Goal: Find contact information: Find contact information

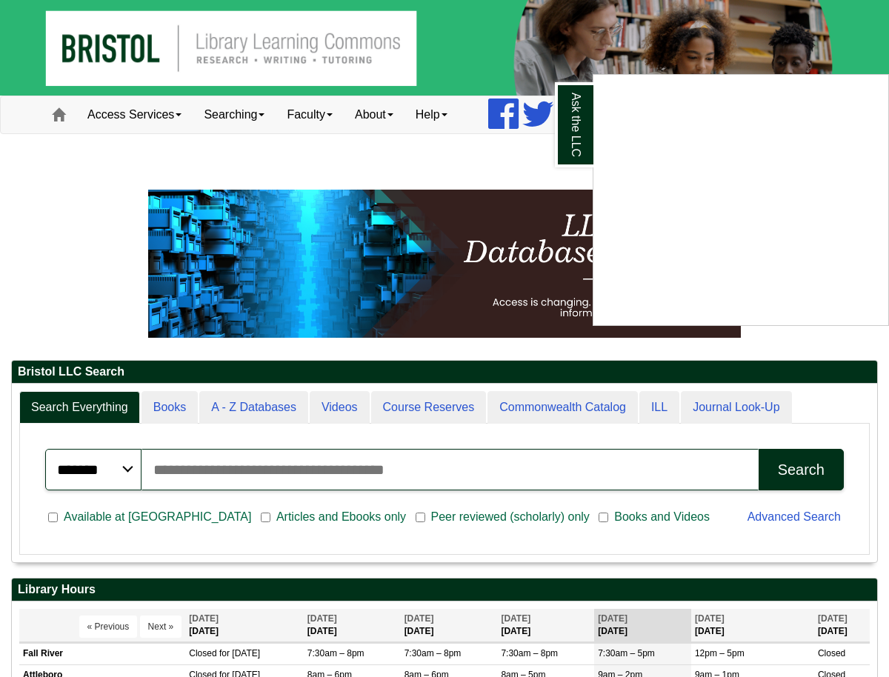
click at [395, 116] on div "Ask the LLC" at bounding box center [444, 338] width 889 height 677
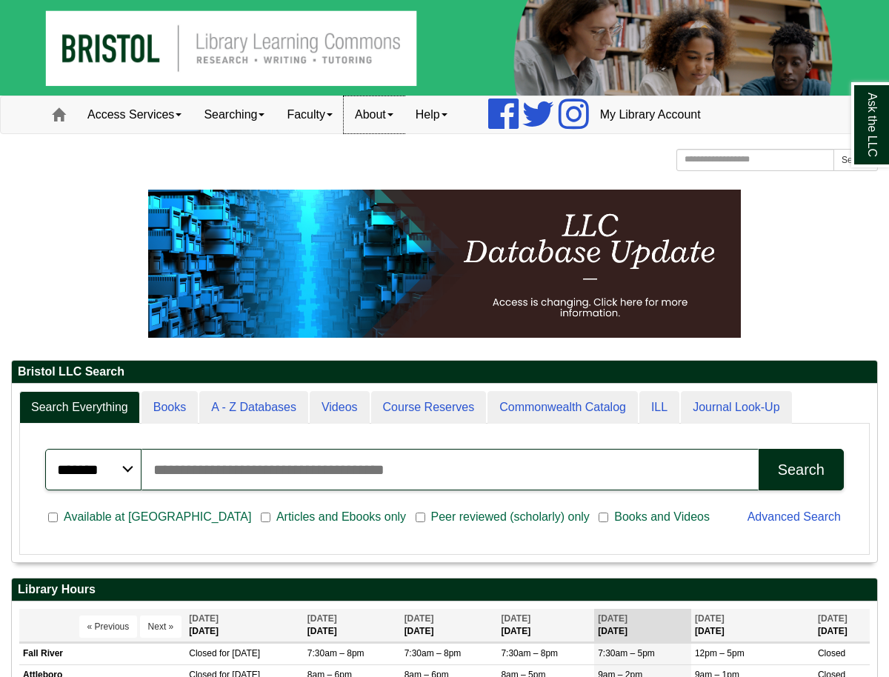
click at [405, 113] on link "About" at bounding box center [374, 114] width 61 height 37
click at [394, 182] on link "Staff Directory" at bounding box center [404, 180] width 119 height 17
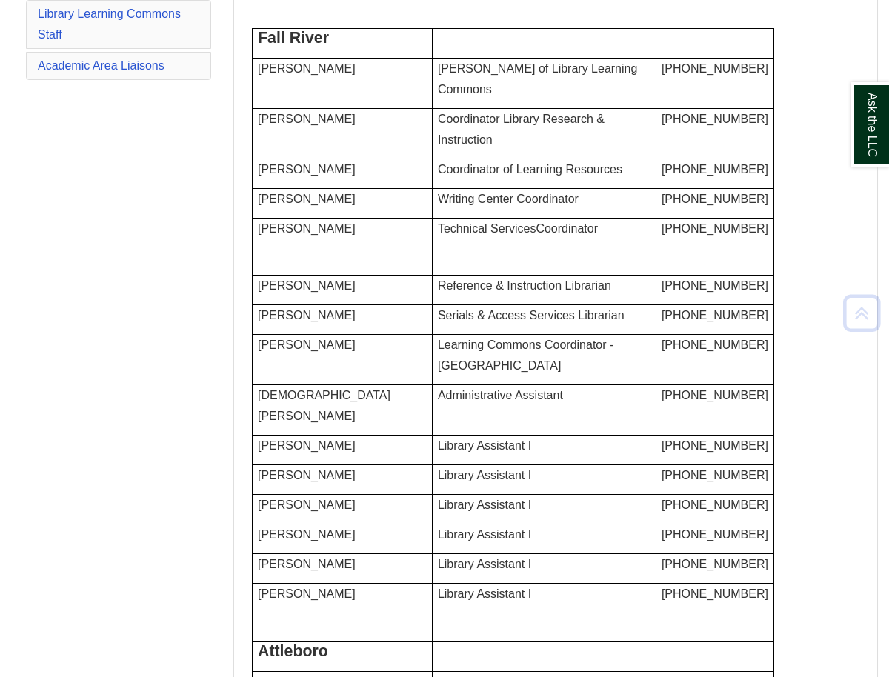
scroll to position [242, 0]
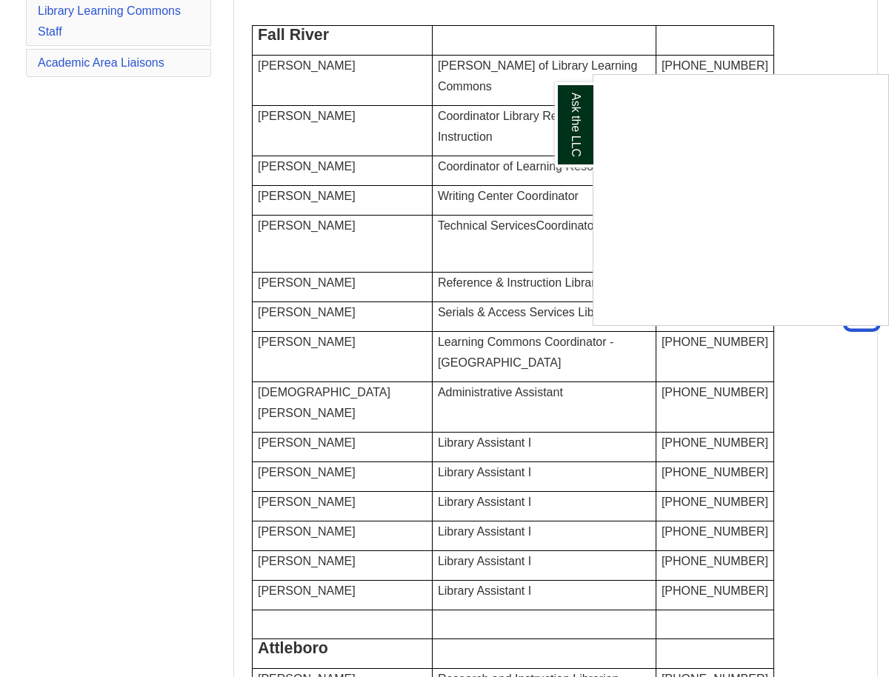
click at [305, 318] on div "Ask the LLC" at bounding box center [444, 338] width 889 height 677
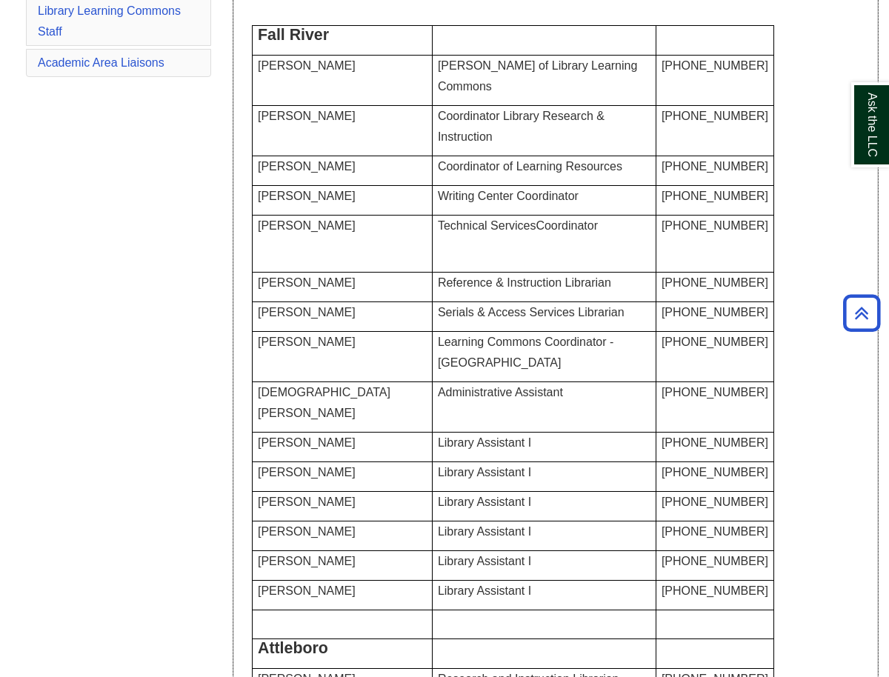
click at [305, 289] on span "Kolby Peixoto" at bounding box center [307, 282] width 98 height 13
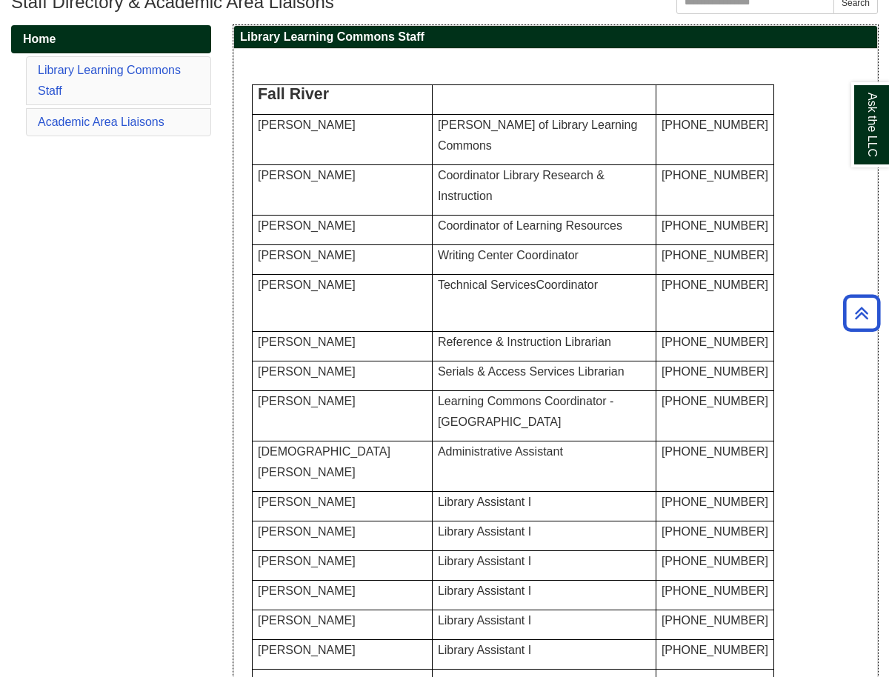
scroll to position [182, 0]
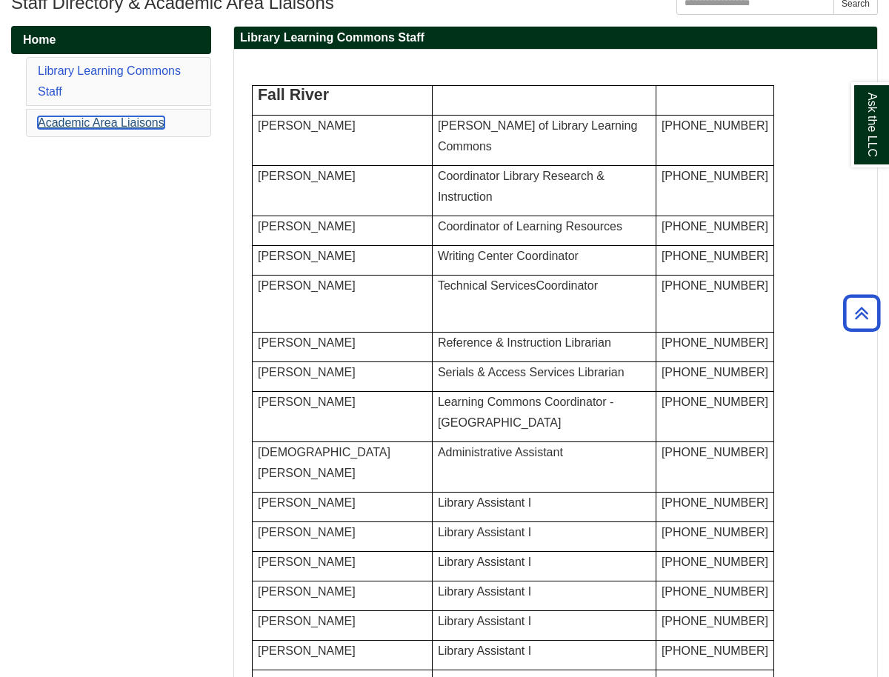
click at [139, 122] on link "Academic Area Liaisons" at bounding box center [101, 122] width 127 height 13
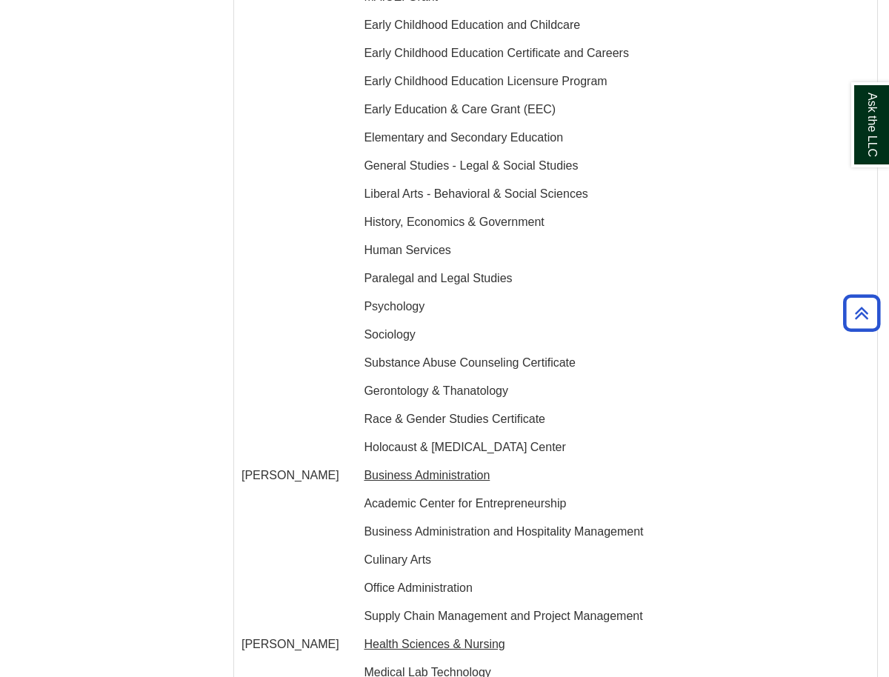
scroll to position [2163, 0]
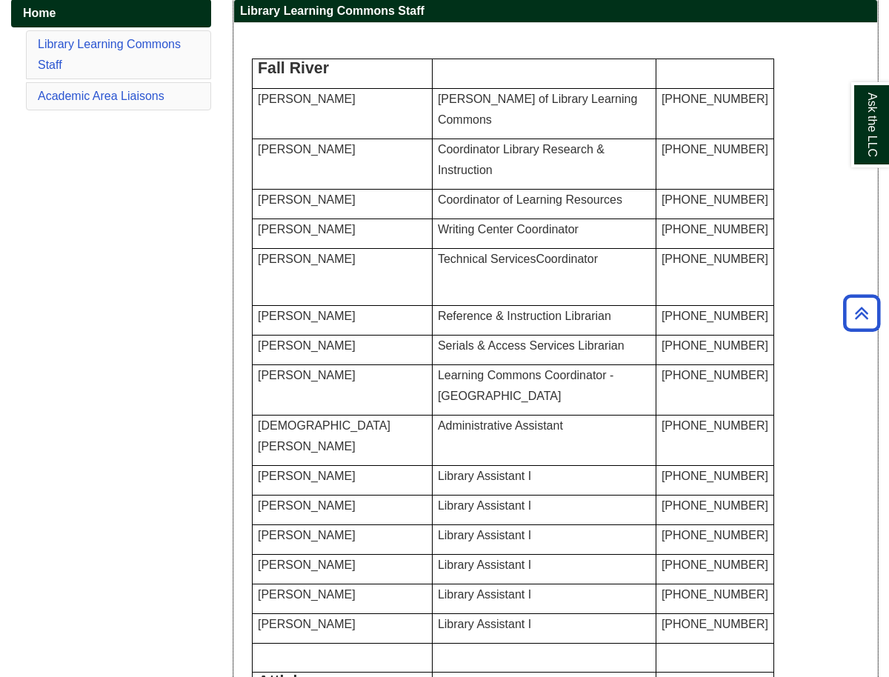
scroll to position [0, 0]
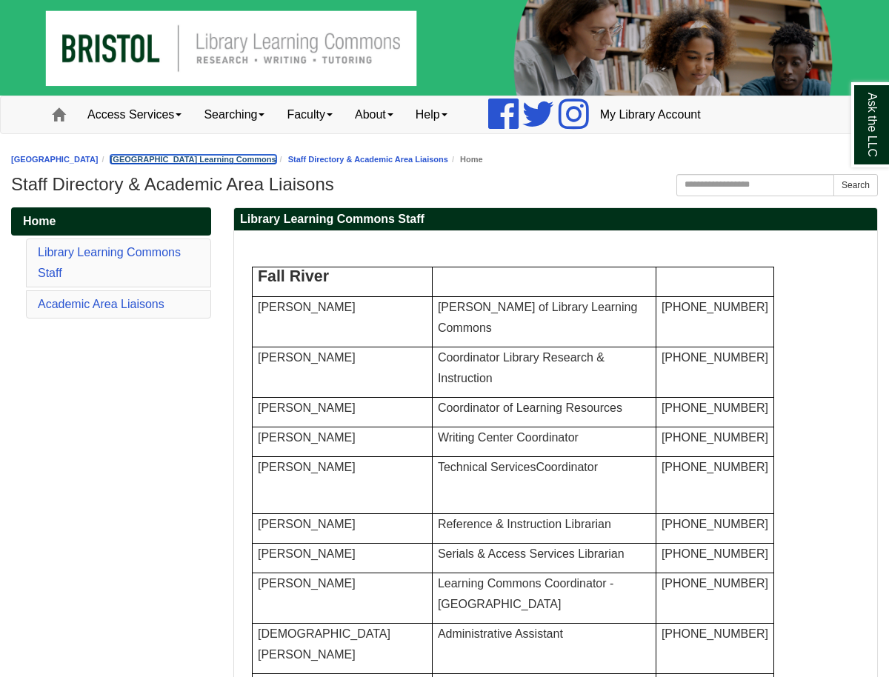
click at [164, 159] on link "[GEOGRAPHIC_DATA] Learning Commons" at bounding box center [193, 159] width 166 height 9
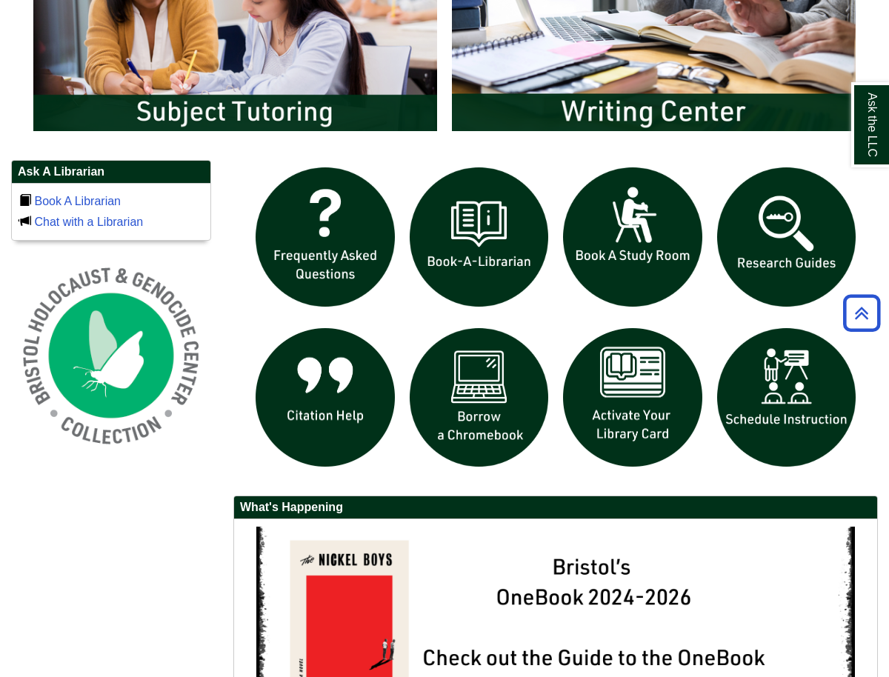
scroll to position [909, 0]
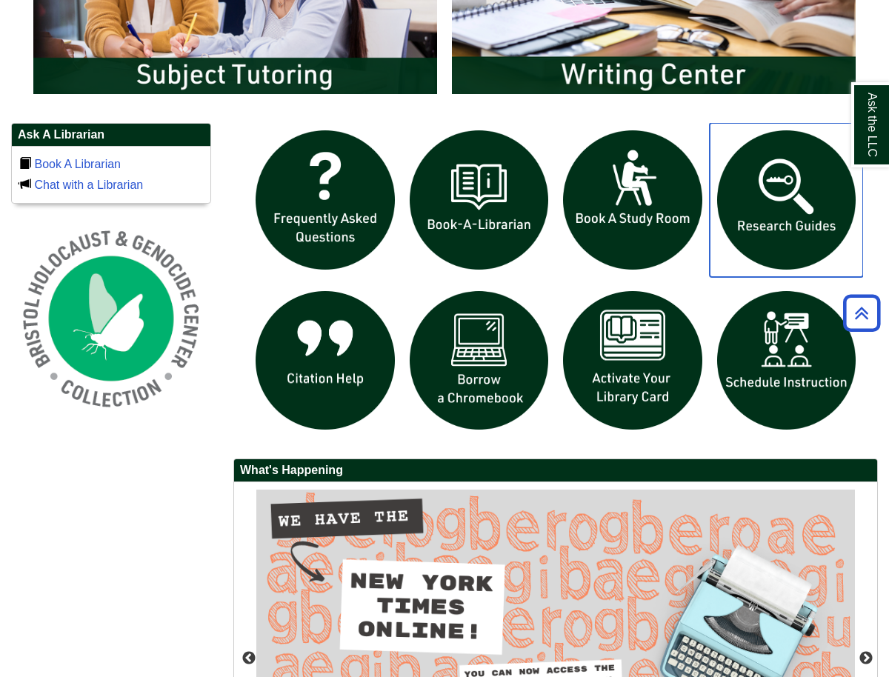
click at [809, 181] on img "slideshow" at bounding box center [787, 200] width 154 height 154
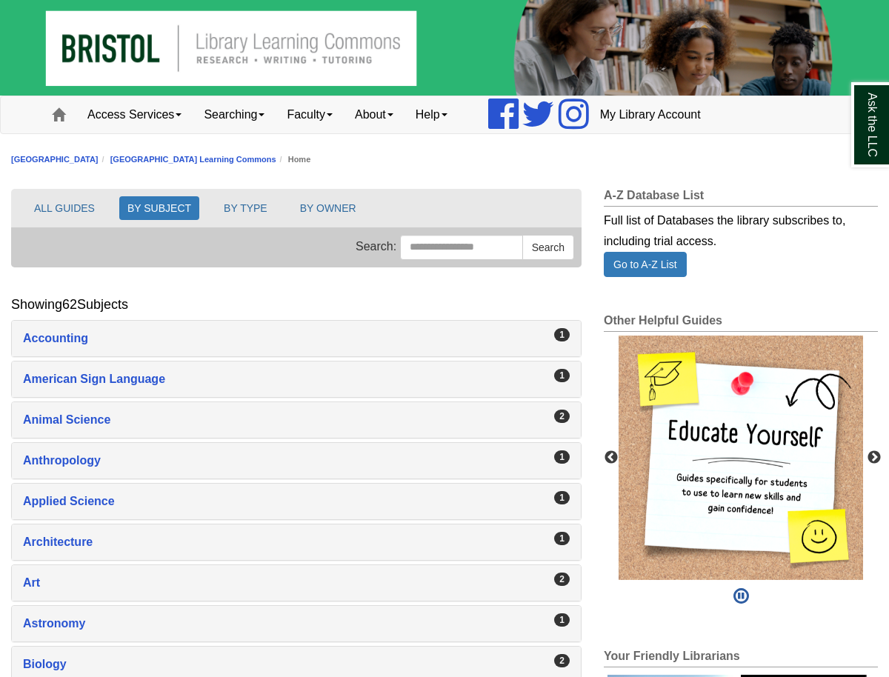
scroll to position [16, 0]
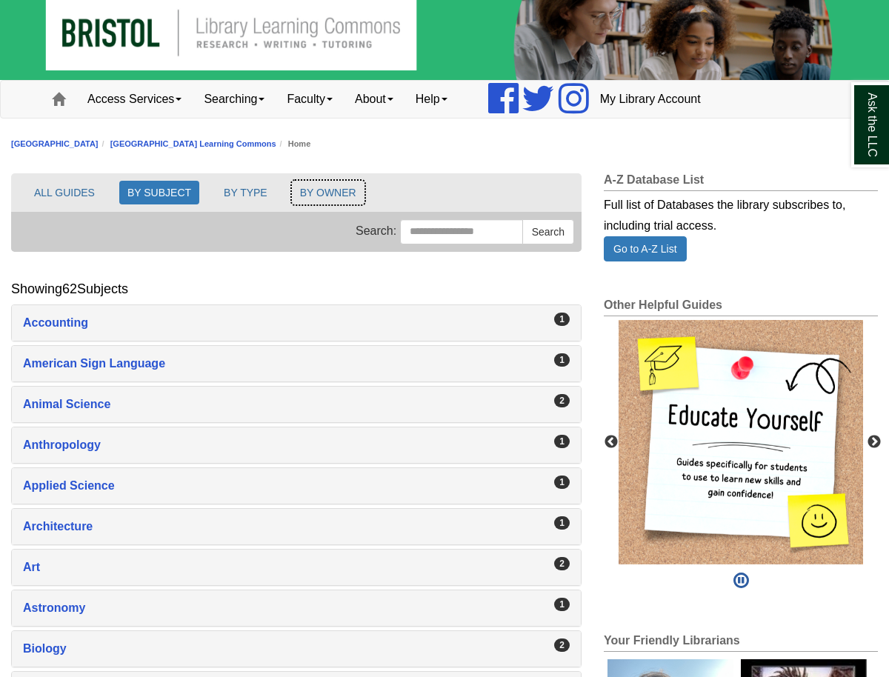
click at [332, 187] on button "BY OWNER" at bounding box center [328, 193] width 73 height 24
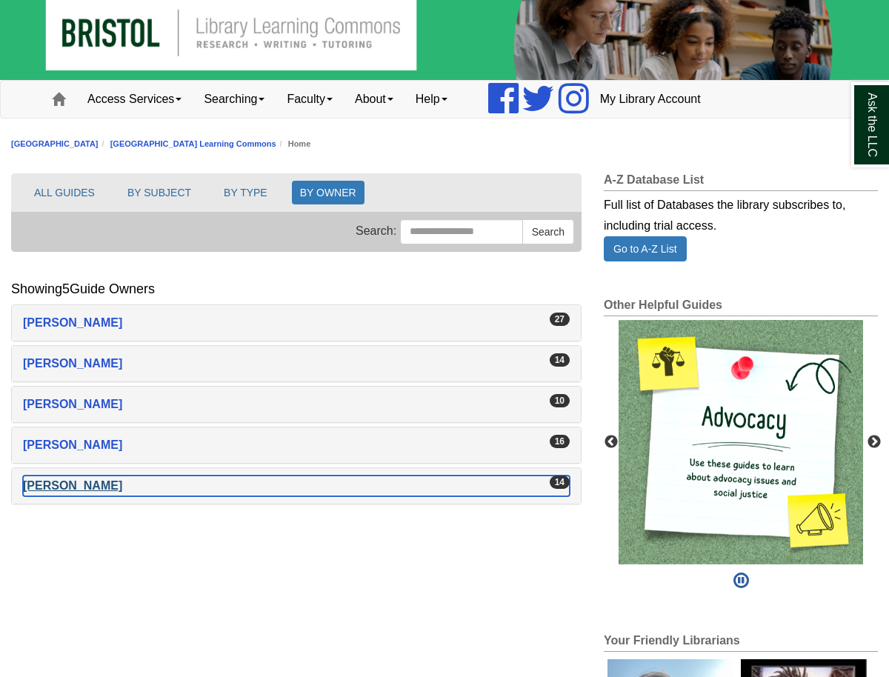
click at [93, 487] on div "Kolby Peixoto" at bounding box center [296, 486] width 547 height 21
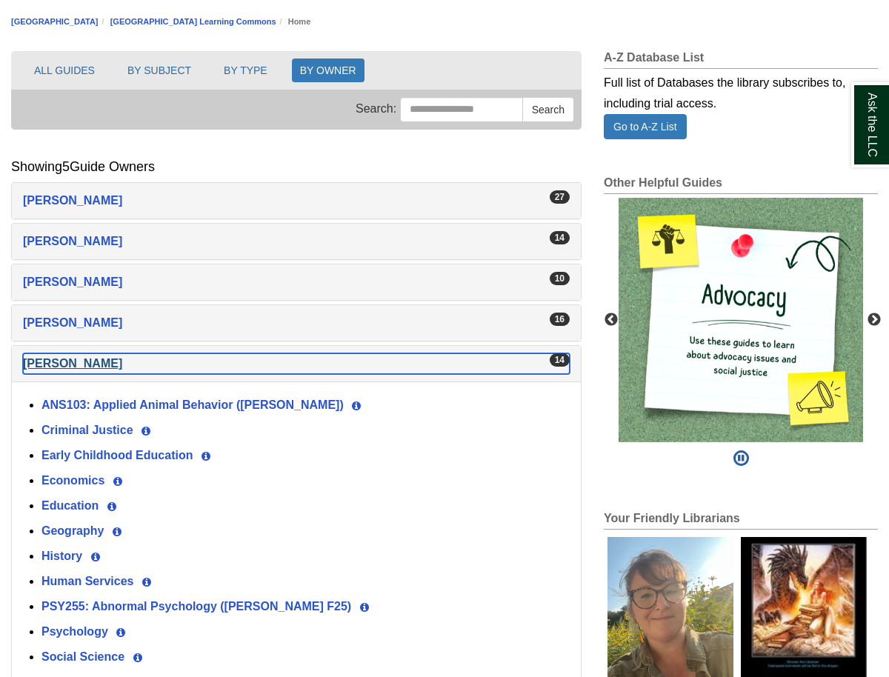
scroll to position [139, 0]
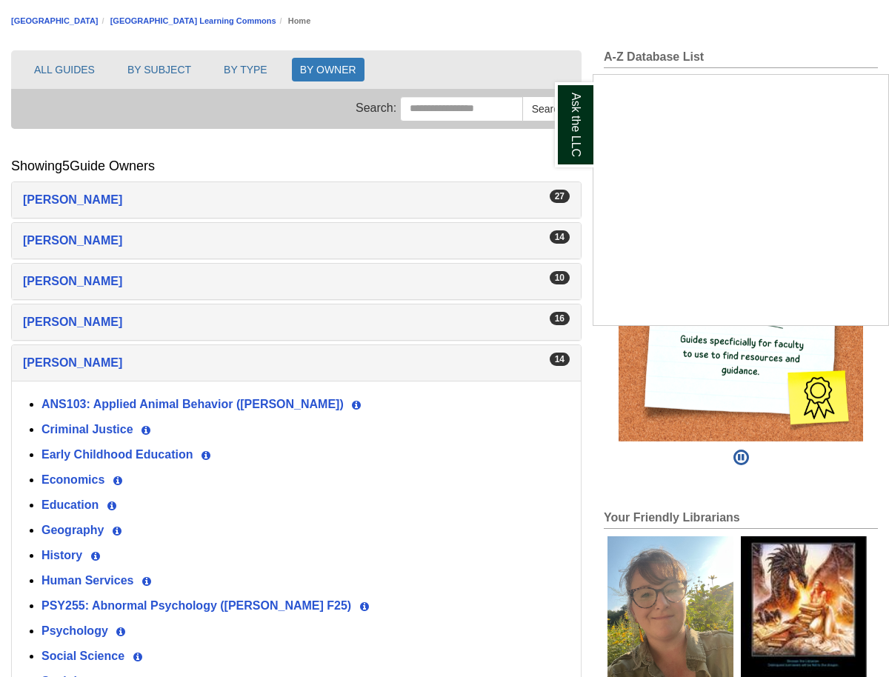
click at [156, 397] on div "Ask the LLC" at bounding box center [444, 338] width 889 height 677
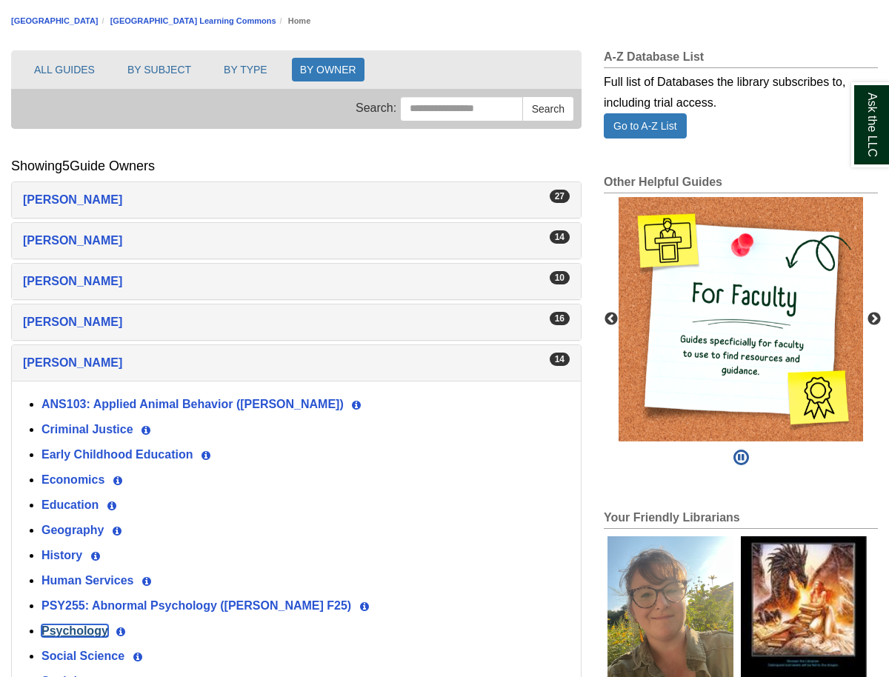
click at [66, 631] on link "Psychology" at bounding box center [74, 631] width 67 height 13
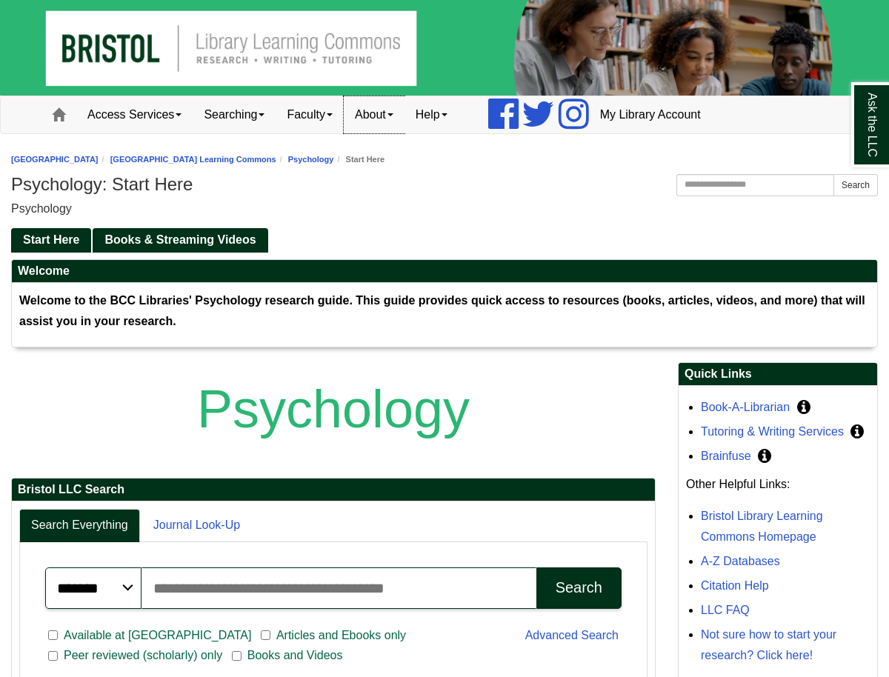
click at [396, 119] on link "About" at bounding box center [374, 114] width 61 height 37
click at [397, 184] on link "Staff Directory" at bounding box center [403, 180] width 117 height 17
